Goal: Task Accomplishment & Management: Manage account settings

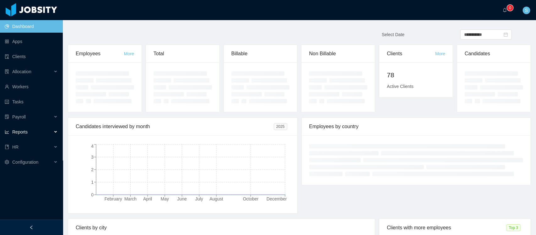
click at [23, 133] on span "Reports" at bounding box center [19, 131] width 15 height 5
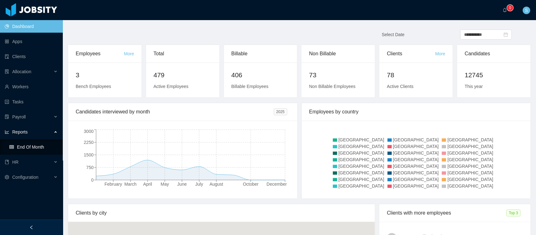
click at [21, 148] on link "End Of Month" at bounding box center [33, 147] width 48 height 13
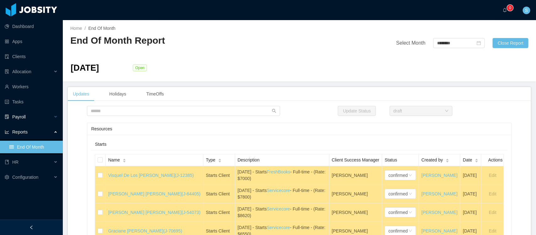
click at [42, 117] on div "Payroll" at bounding box center [31, 117] width 63 height 13
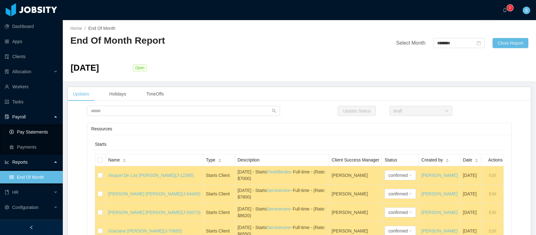
click at [38, 128] on link "Pay Statements" at bounding box center [33, 132] width 48 height 13
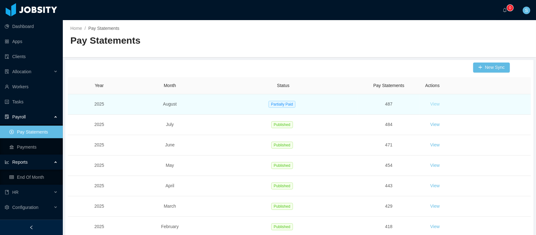
click at [430, 104] on button "View" at bounding box center [434, 104] width 19 height 10
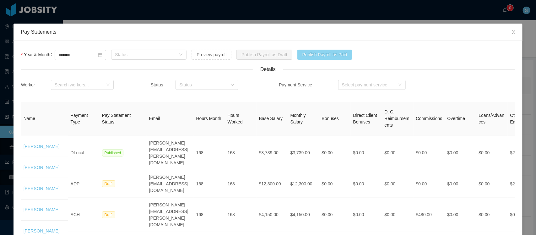
click at [331, 57] on button "Publish Payroll as Paid" at bounding box center [324, 55] width 55 height 10
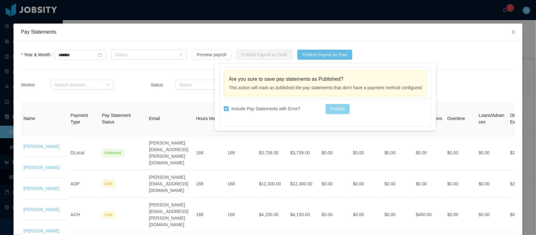
click at [350, 108] on button "Publish" at bounding box center [338, 109] width 25 height 10
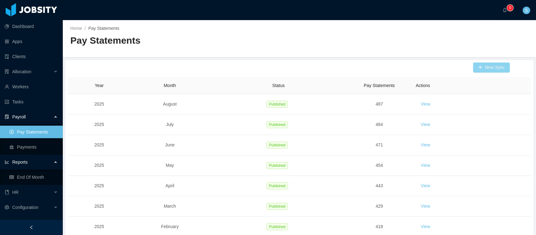
click at [483, 68] on button "New Sync" at bounding box center [491, 68] width 37 height 10
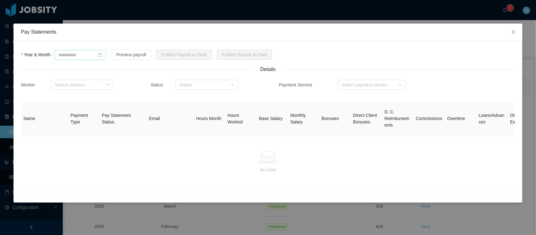
click at [102, 54] on icon "icon: calendar" at bounding box center [100, 55] width 4 height 4
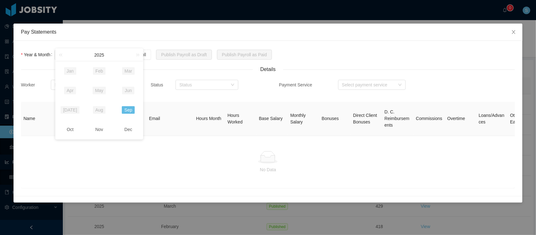
click at [127, 109] on link "Sep" at bounding box center [128, 110] width 13 height 8
type input "*******"
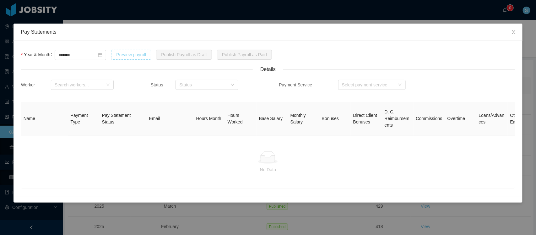
click at [150, 52] on button "Preview payroll" at bounding box center [131, 55] width 40 height 10
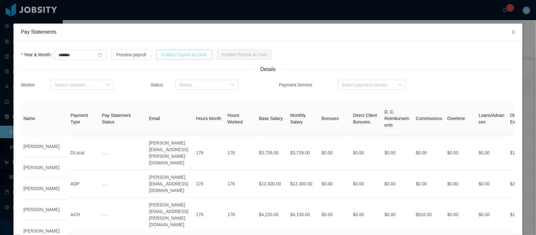
click at [197, 53] on button "Publish Payroll as Draft" at bounding box center [184, 55] width 56 height 10
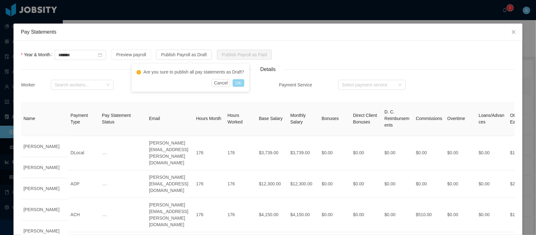
click at [236, 82] on button "OK" at bounding box center [238, 83] width 11 height 8
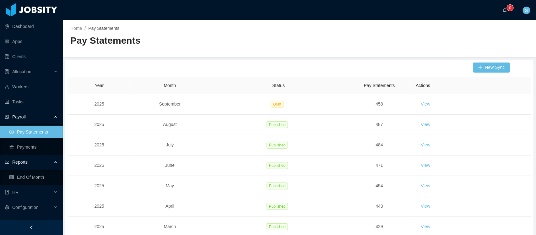
click at [442, 34] on div "Home / Pay Statements / Pay Statements" at bounding box center [299, 38] width 473 height 37
